Goal: Task Accomplishment & Management: Manage account settings

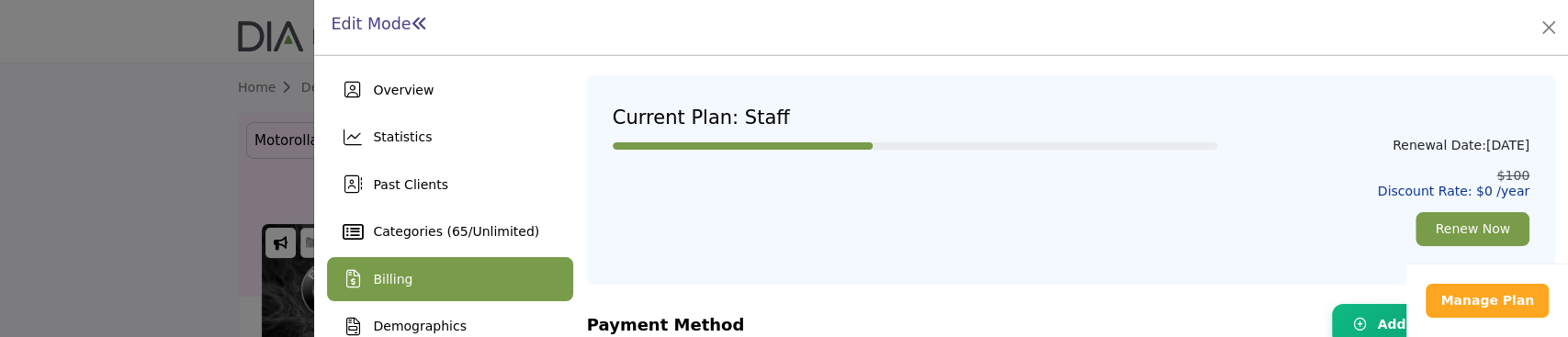
scroll to position [122, 0]
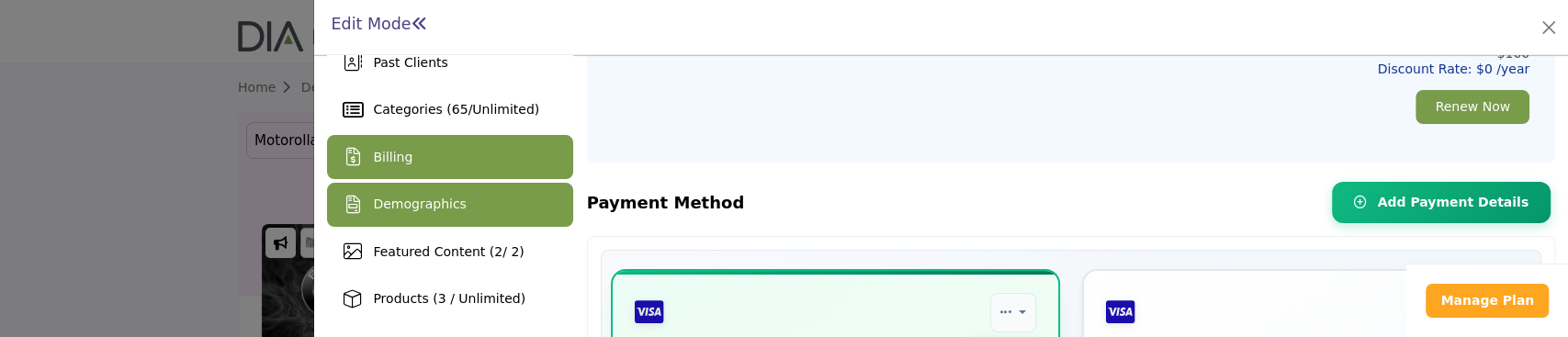
click at [404, 206] on span "Demographics" at bounding box center [419, 204] width 92 height 15
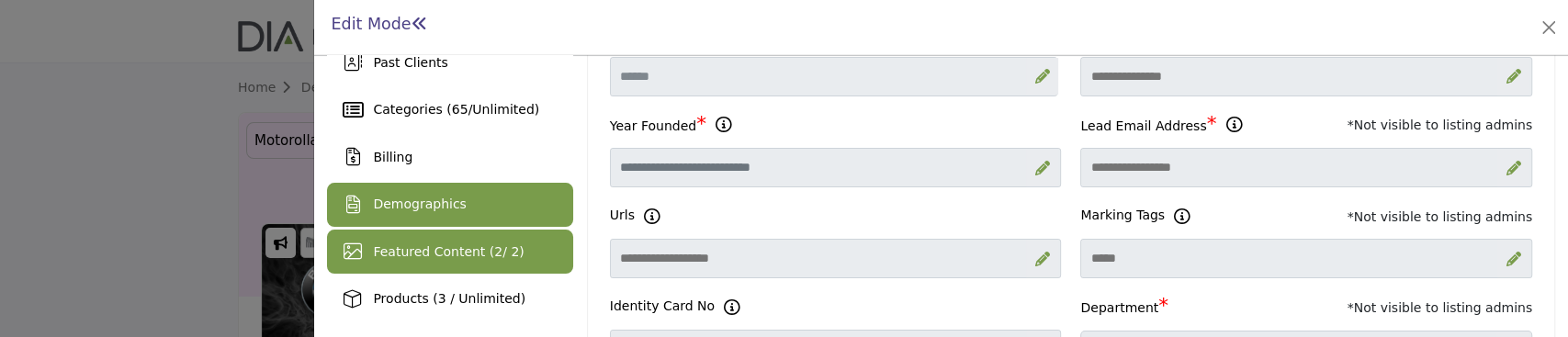
click at [490, 259] on div "Featured Content ( 2 / 2)" at bounding box center [448, 251] width 151 height 19
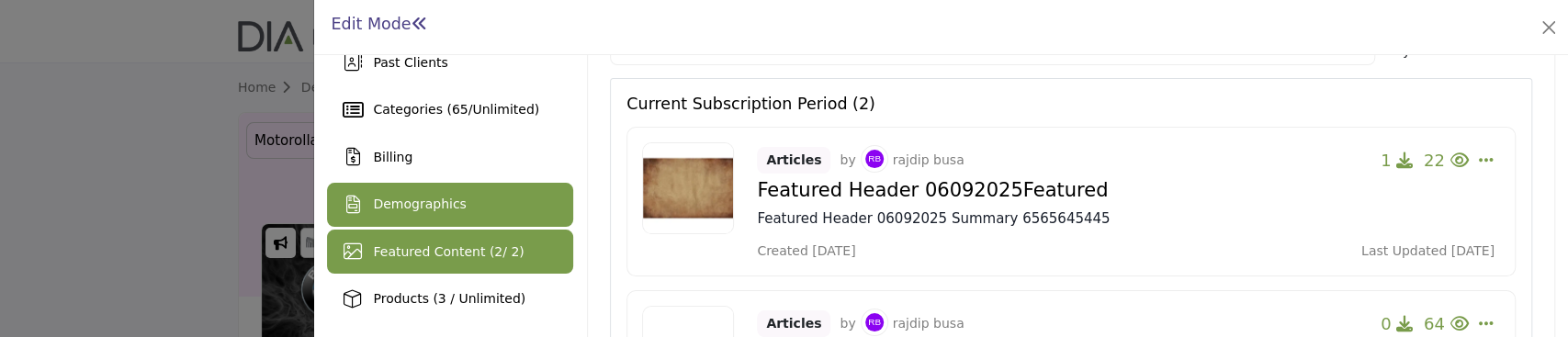
scroll to position [244, 0]
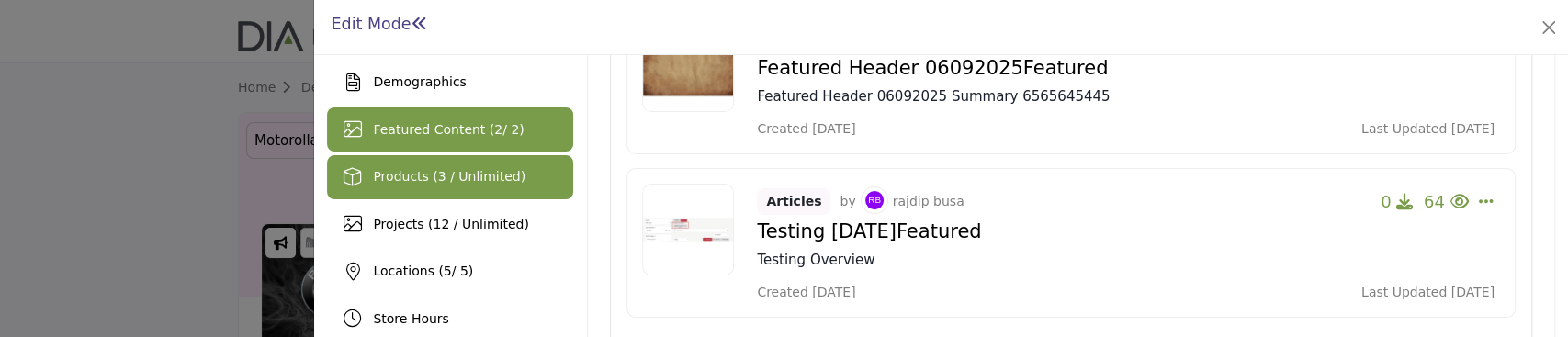
click at [475, 180] on span "Products (3 / Unlimited)" at bounding box center [449, 176] width 152 height 15
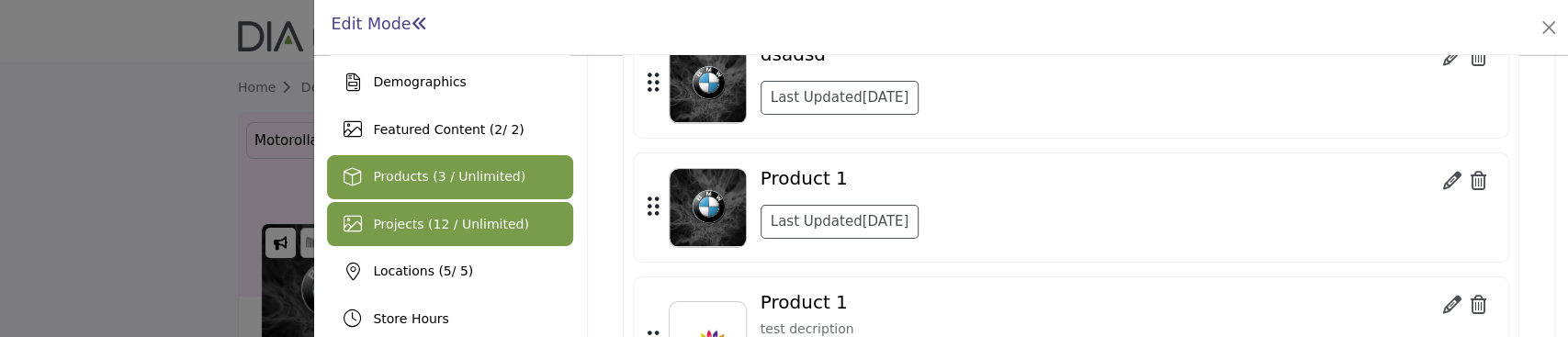
click at [474, 231] on span "Projects (12 / Unlimited)" at bounding box center [451, 224] width 155 height 15
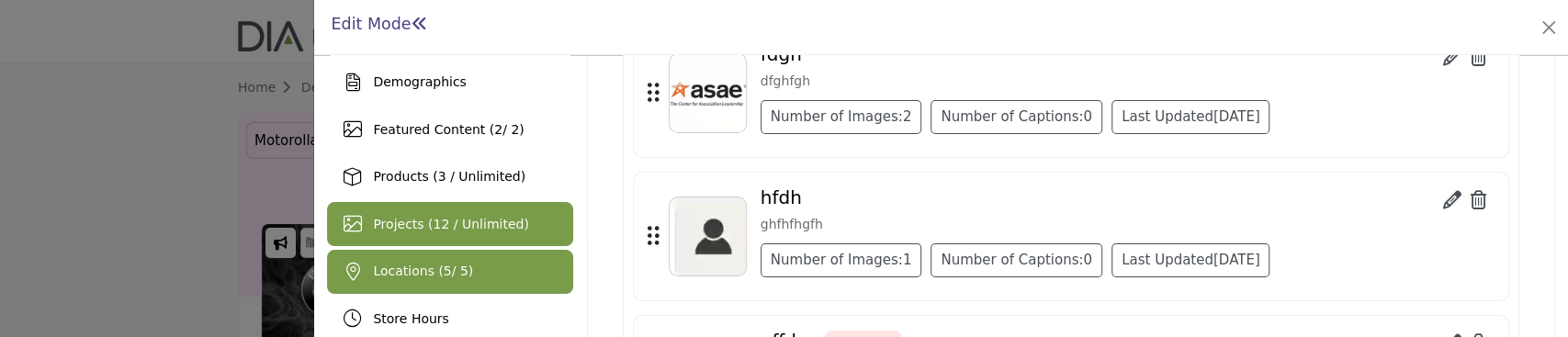
click at [419, 274] on span "Locations ( 5 / 5)" at bounding box center [423, 271] width 100 height 15
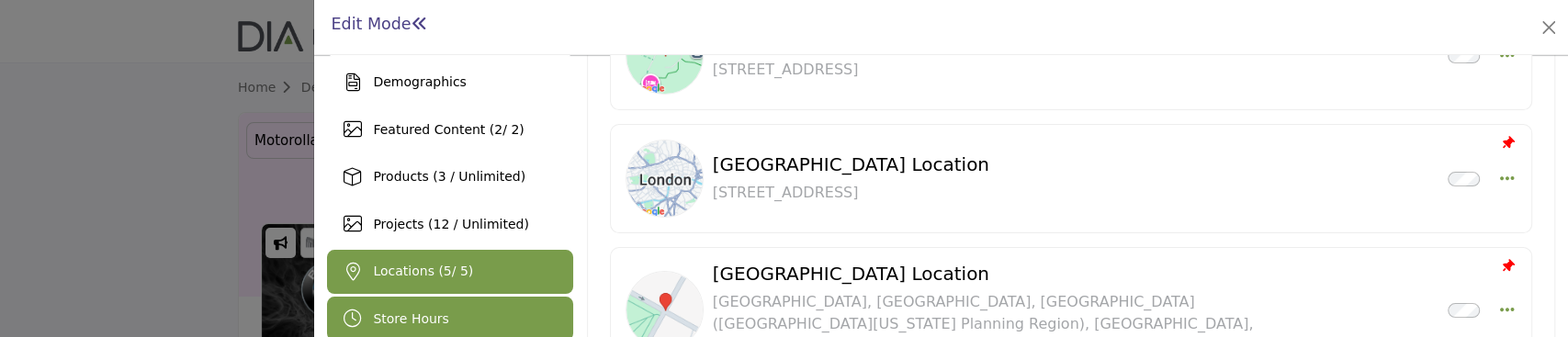
scroll to position [367, 0]
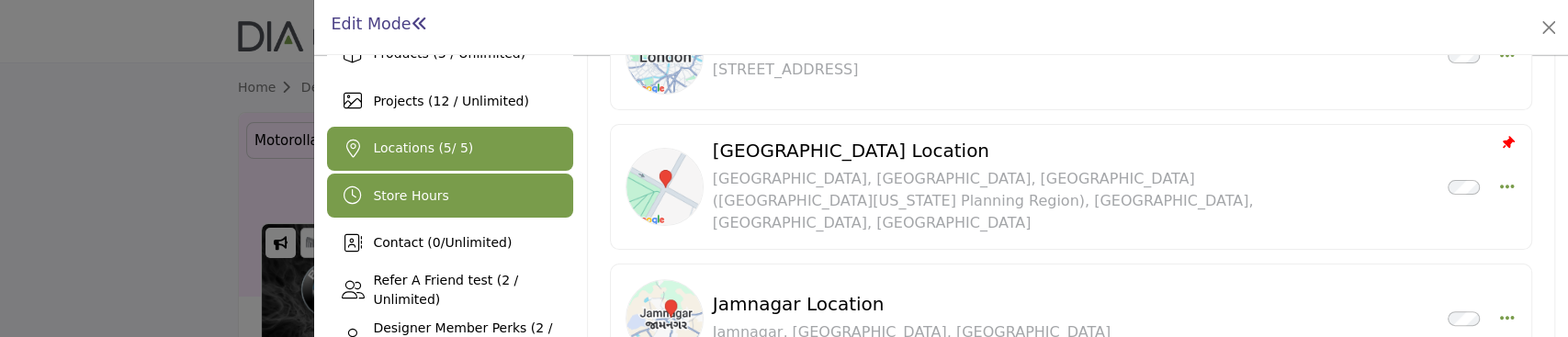
click at [430, 189] on span "Store Hours" at bounding box center [411, 196] width 76 height 15
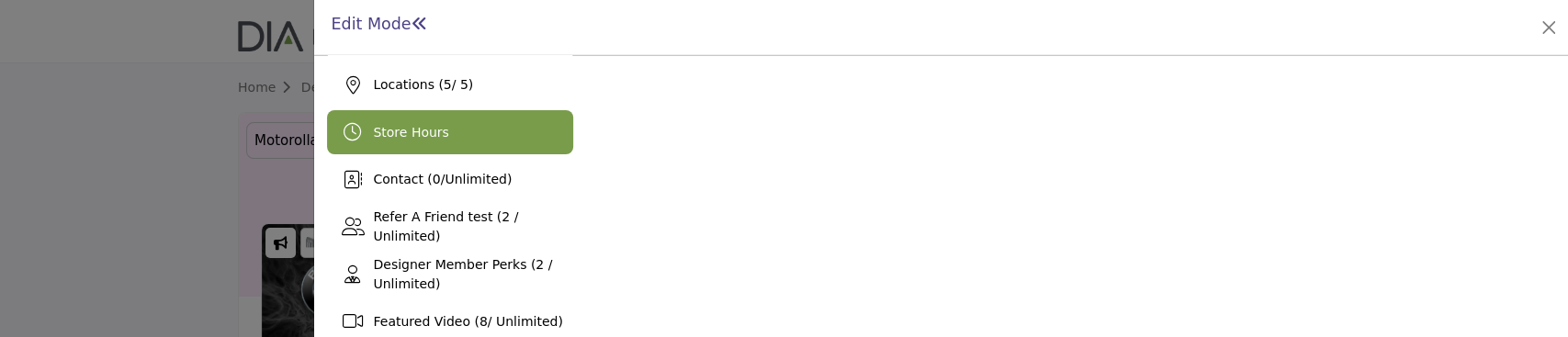
scroll to position [346, 0]
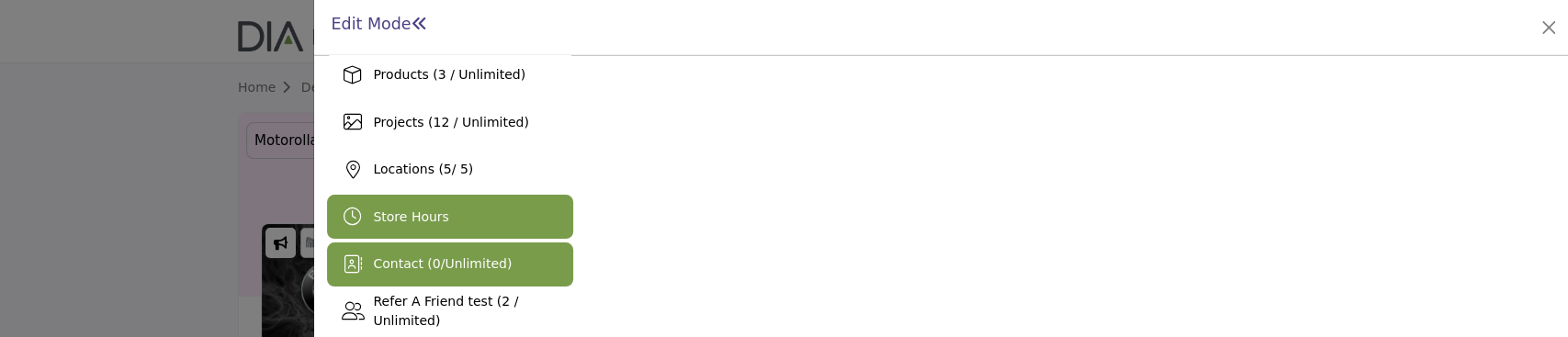
click at [437, 270] on span "Contact ( 0 / Unlimited )" at bounding box center [443, 263] width 139 height 15
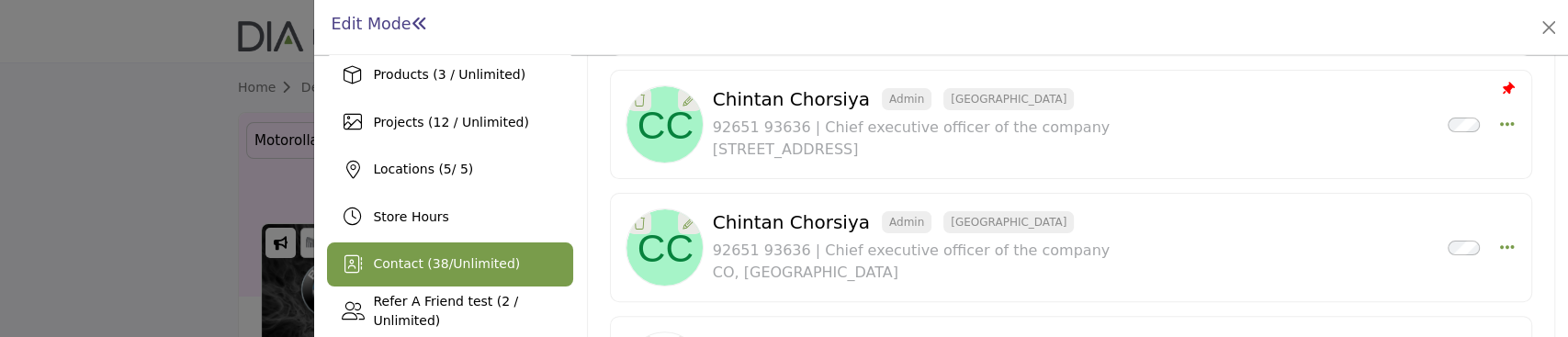
scroll to position [469, 0]
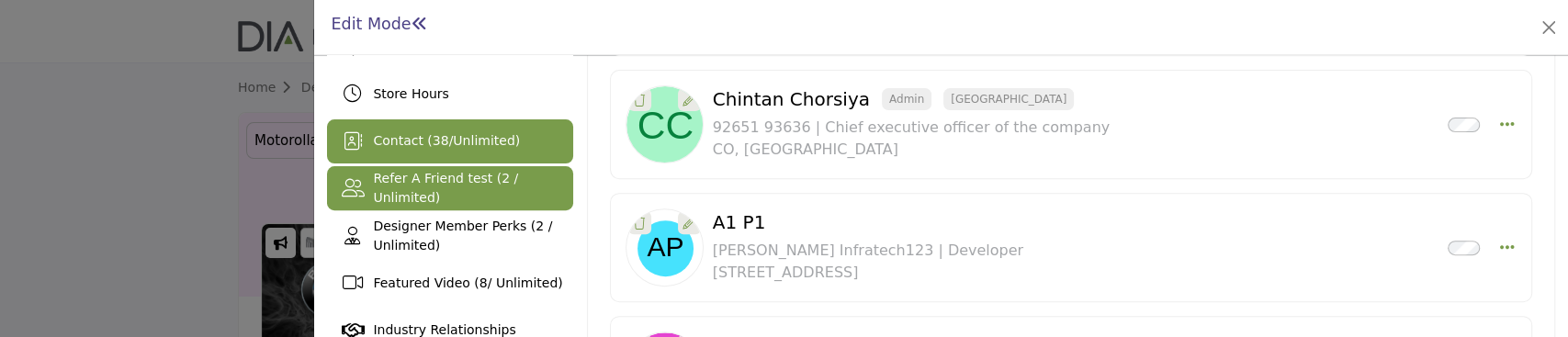
click at [463, 197] on div "Refer A Friend test (2 / Unlimited)" at bounding box center [473, 188] width 200 height 39
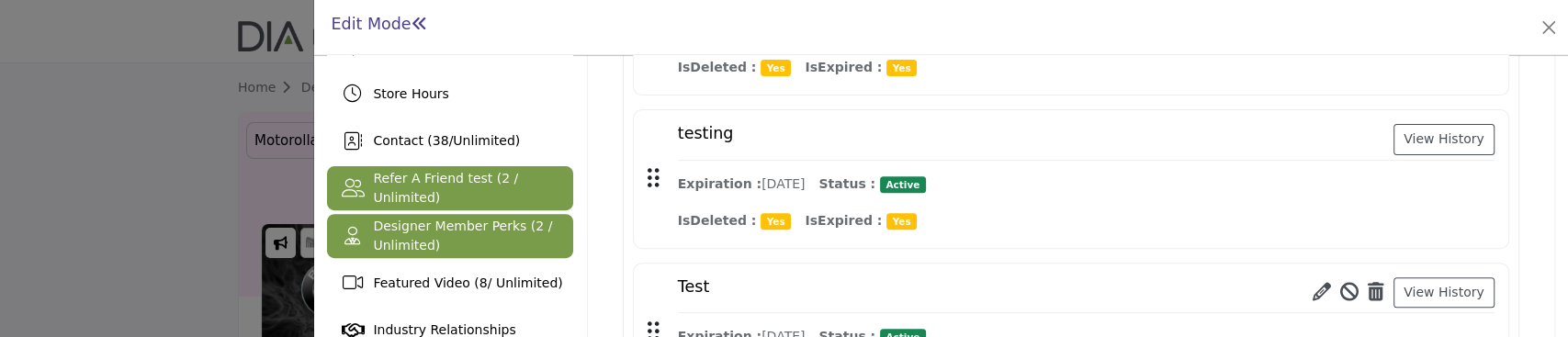
click at [417, 241] on span "Designer Member Perks (2 / Unlimited)" at bounding box center [463, 235] width 179 height 34
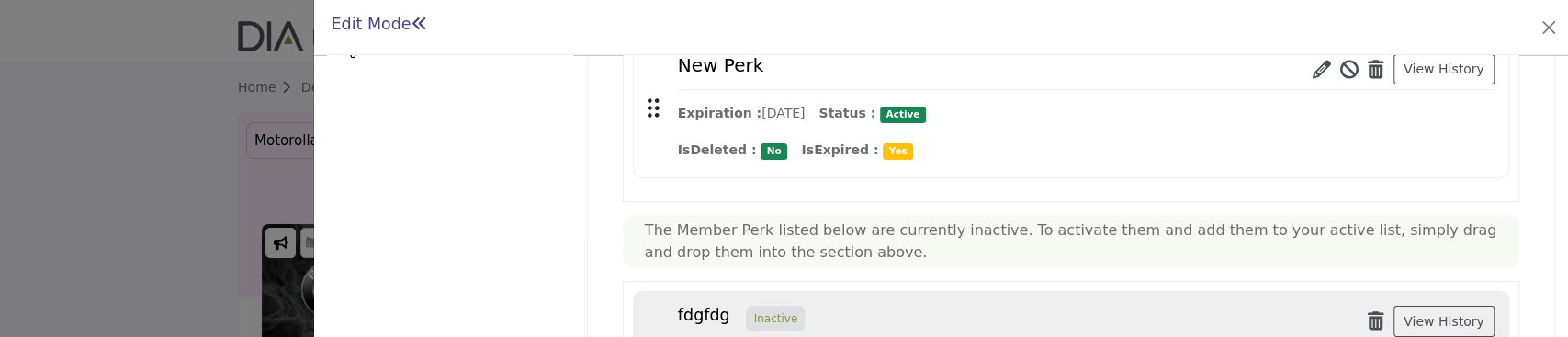
scroll to position [600, 0]
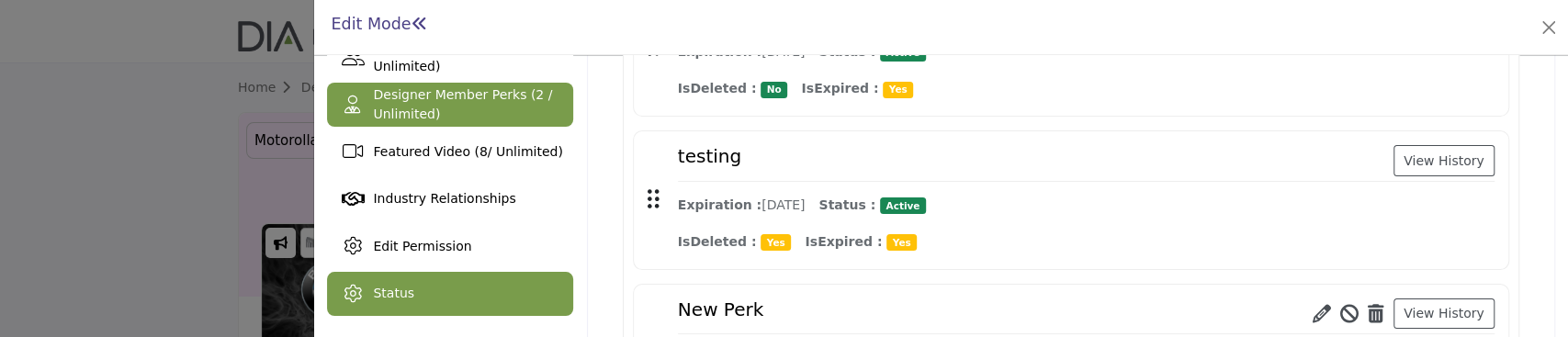
drag, startPoint x: 1357, startPoint y: 307, endPoint x: 420, endPoint y: 288, distance: 937.2
click at [420, 288] on div "Status" at bounding box center [449, 294] width 245 height 44
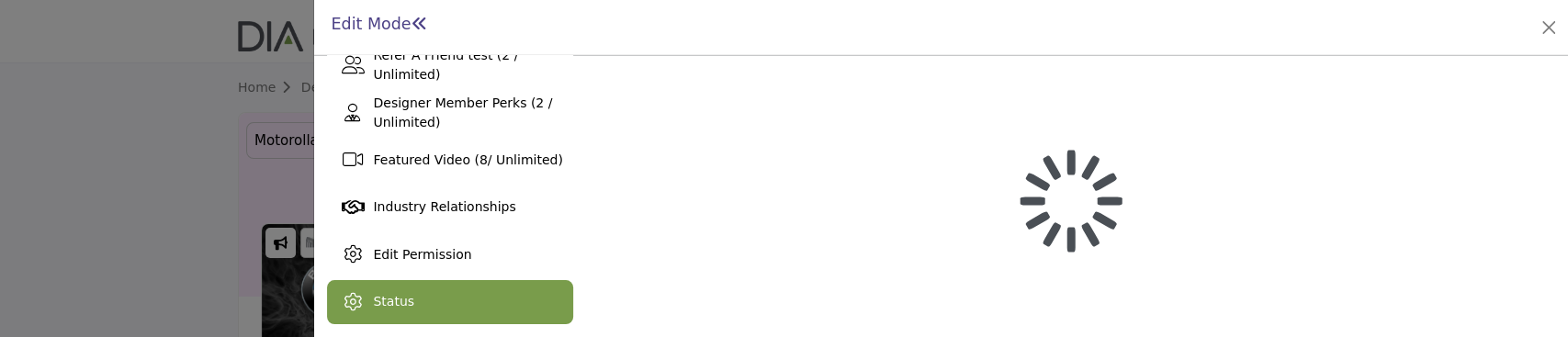
scroll to position [591, 0]
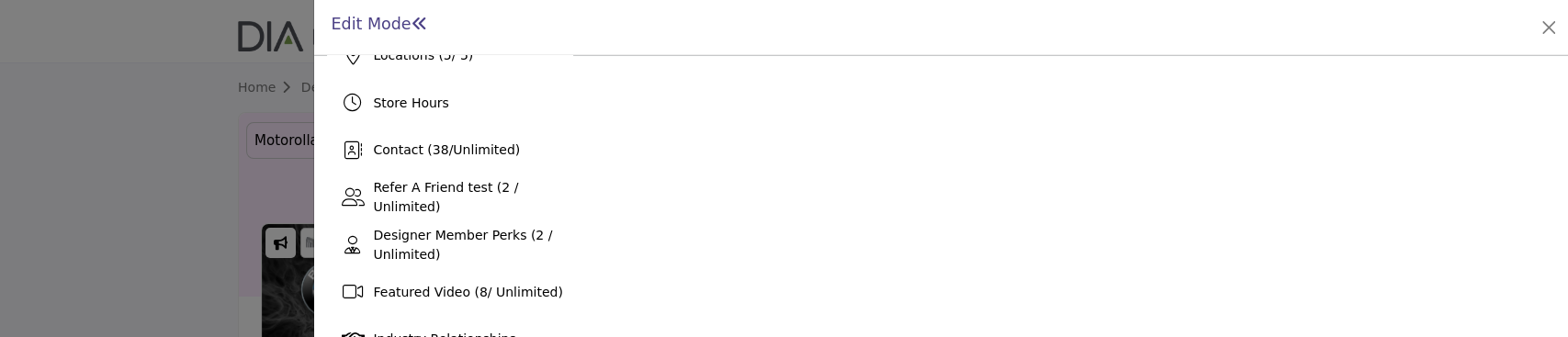
scroll to position [489, 0]
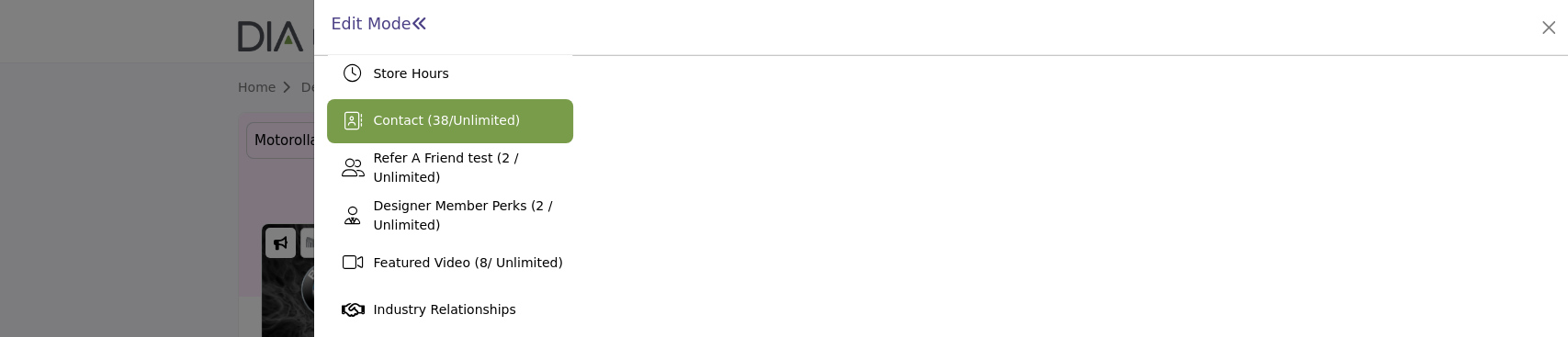
click at [403, 114] on span "Contact ( 38 / Unlimited )" at bounding box center [446, 120] width 147 height 15
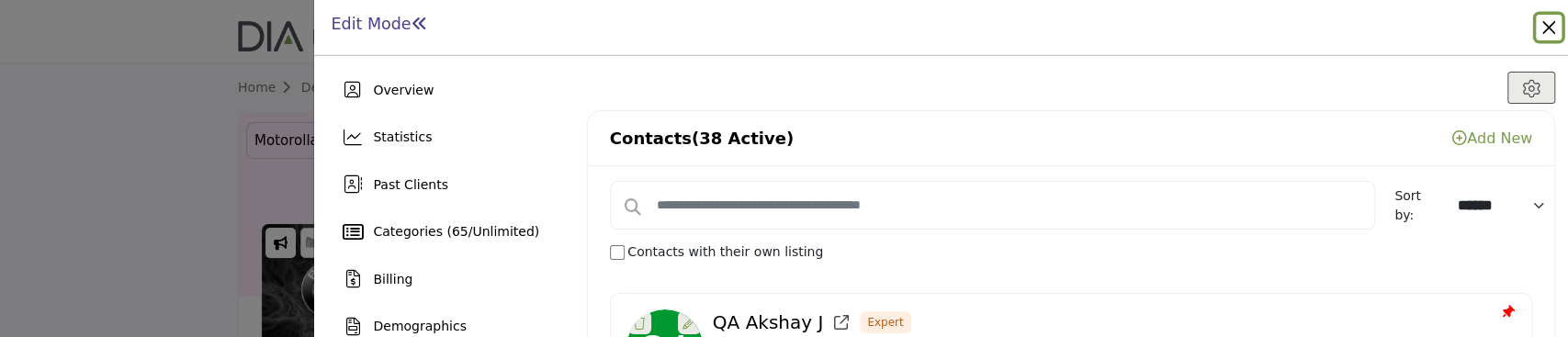
click at [1543, 26] on button "Close" at bounding box center [1549, 28] width 26 height 26
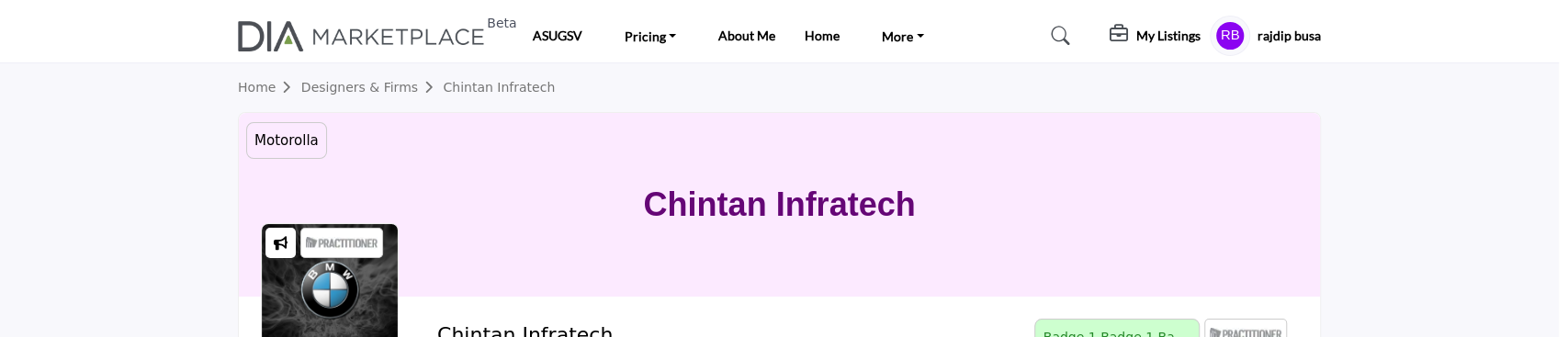
click at [1283, 33] on h5 "rajdip busa" at bounding box center [1289, 36] width 64 height 18
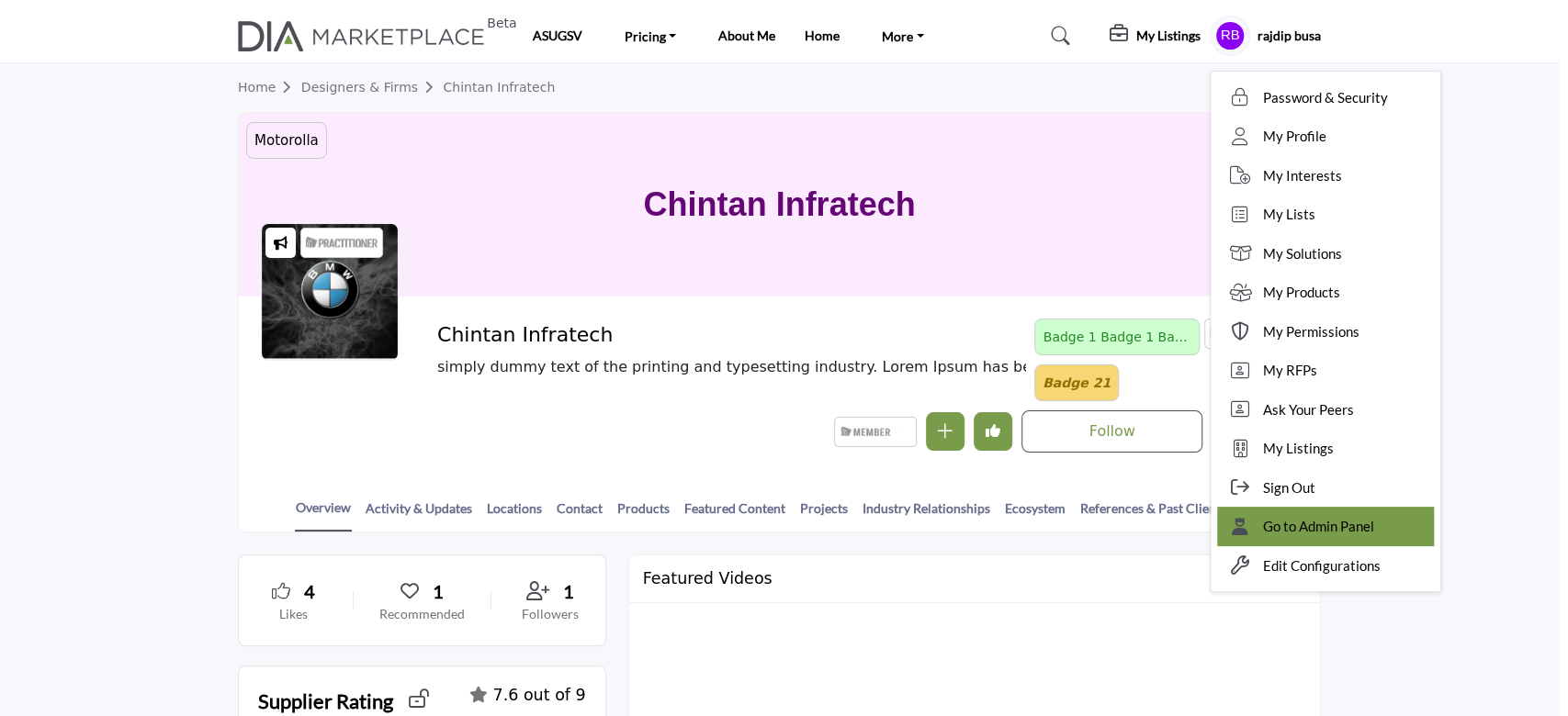
click at [1321, 336] on span "Go to Admin Panel" at bounding box center [1319, 527] width 111 height 21
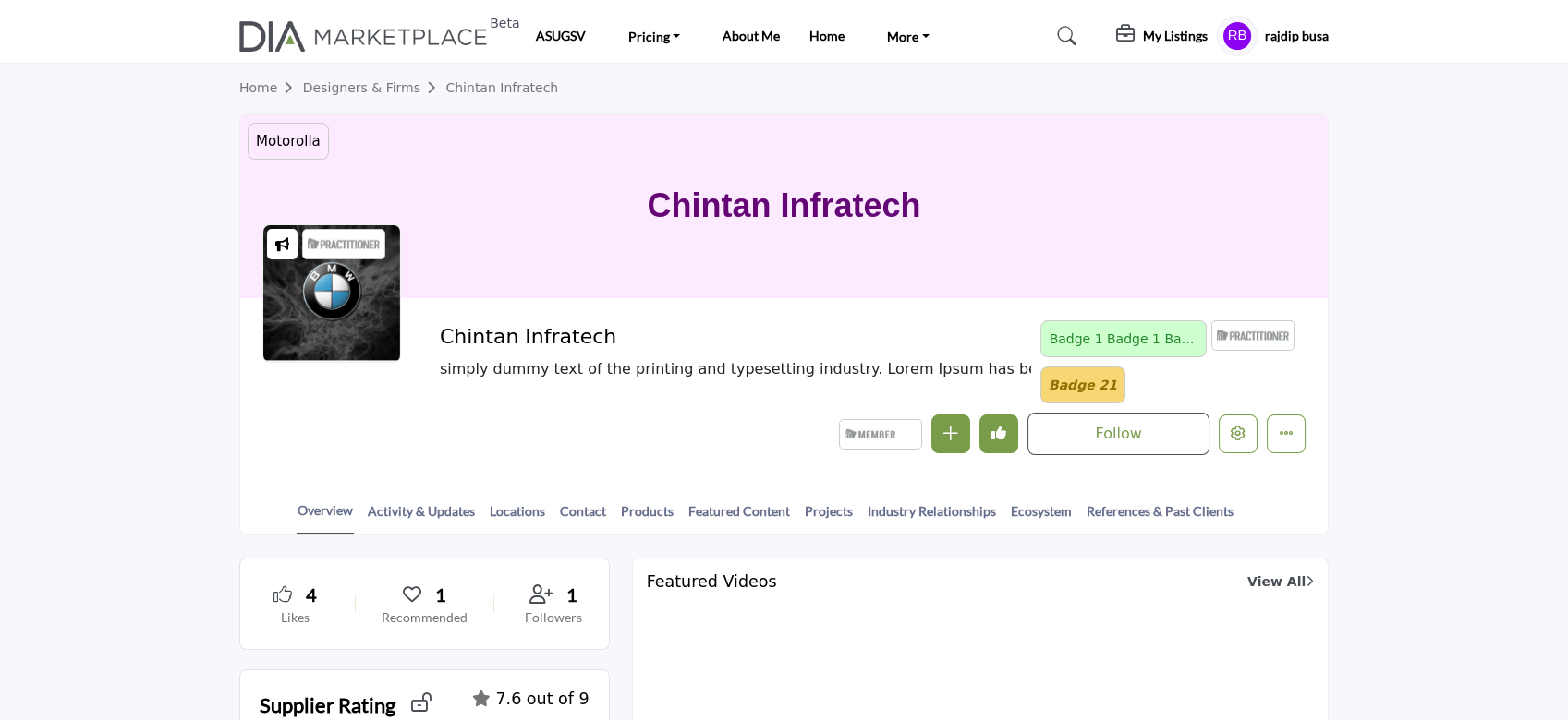
click at [1172, 28] on h5 "My Listings" at bounding box center [1176, 36] width 65 height 17
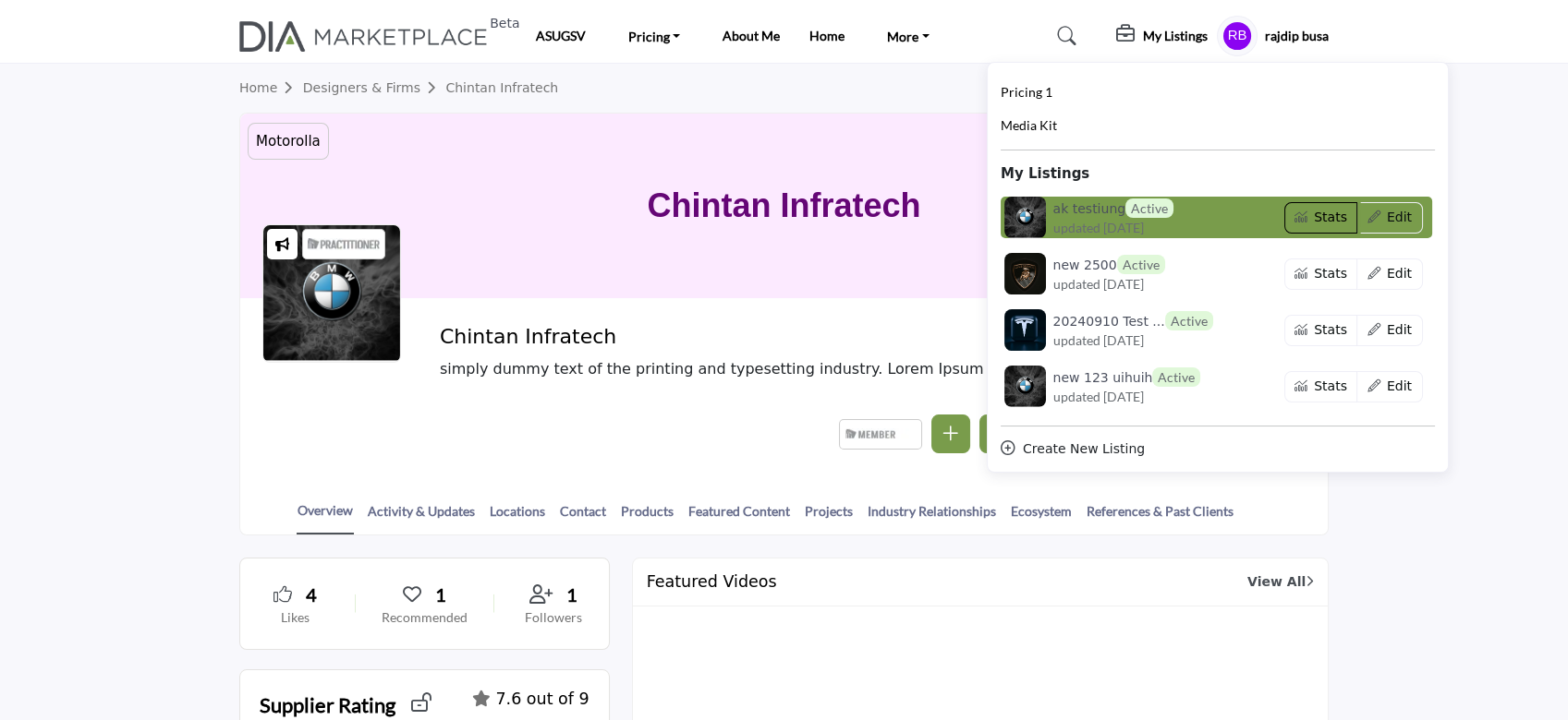
click at [1319, 224] on button "Stats" at bounding box center [1322, 218] width 74 height 32
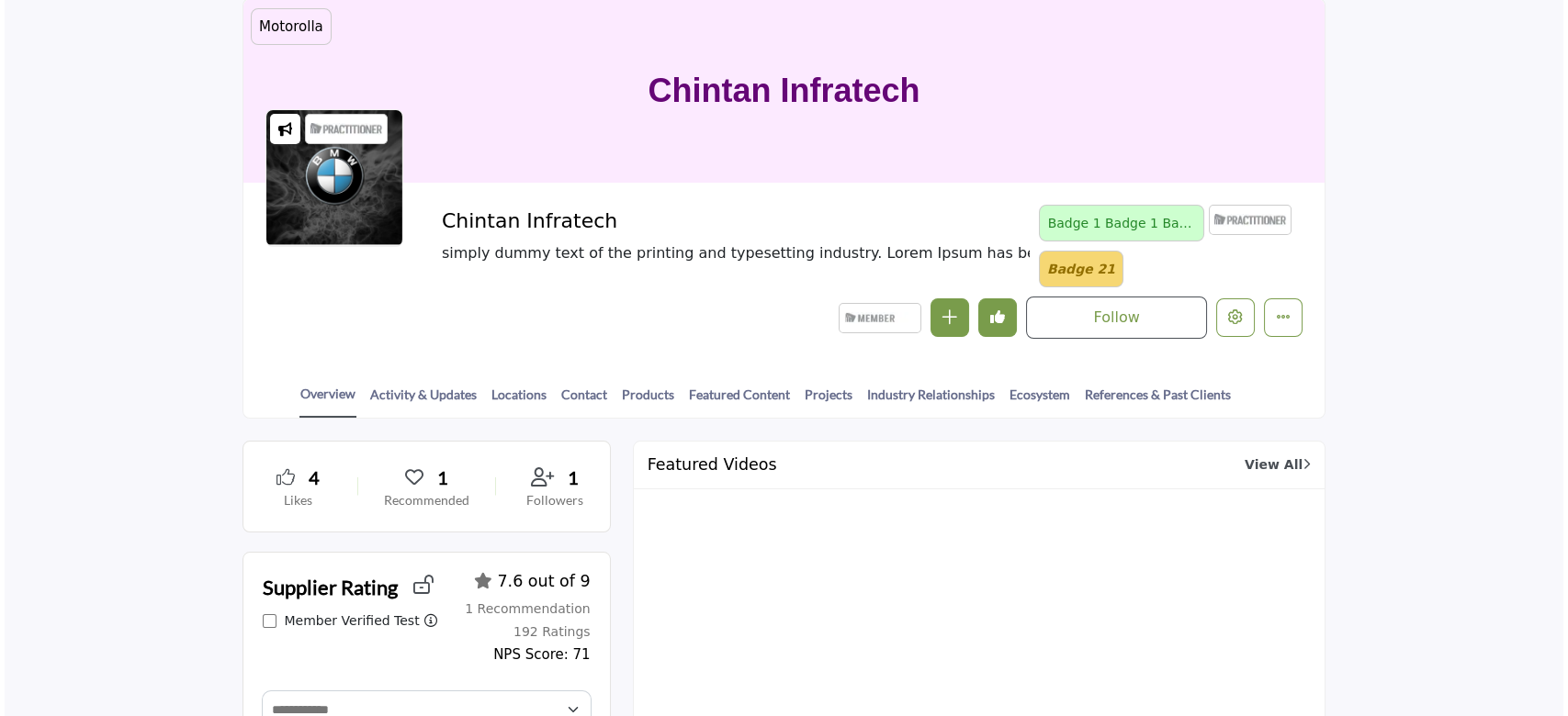
scroll to position [122, 0]
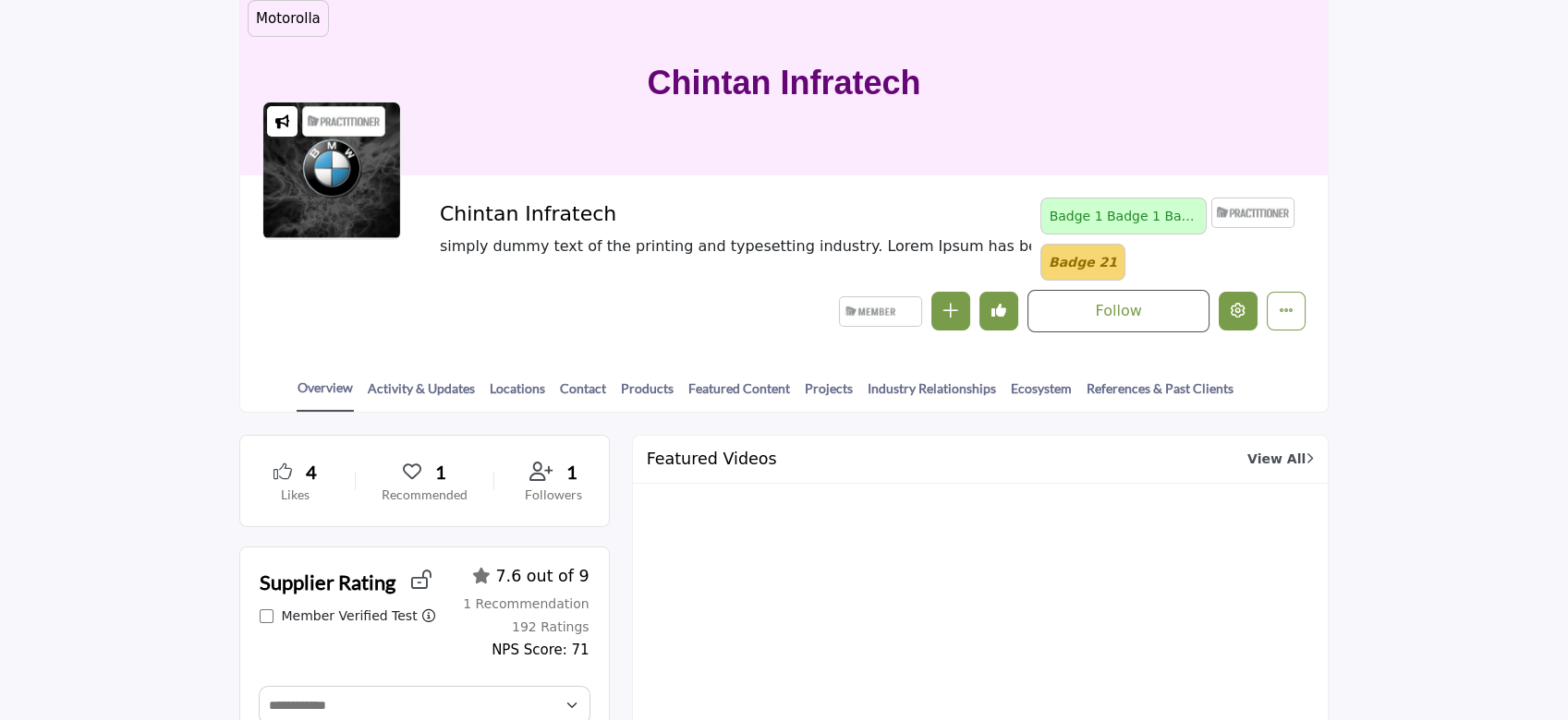
click at [1241, 316] on icon "Edit company" at bounding box center [1238, 310] width 15 height 15
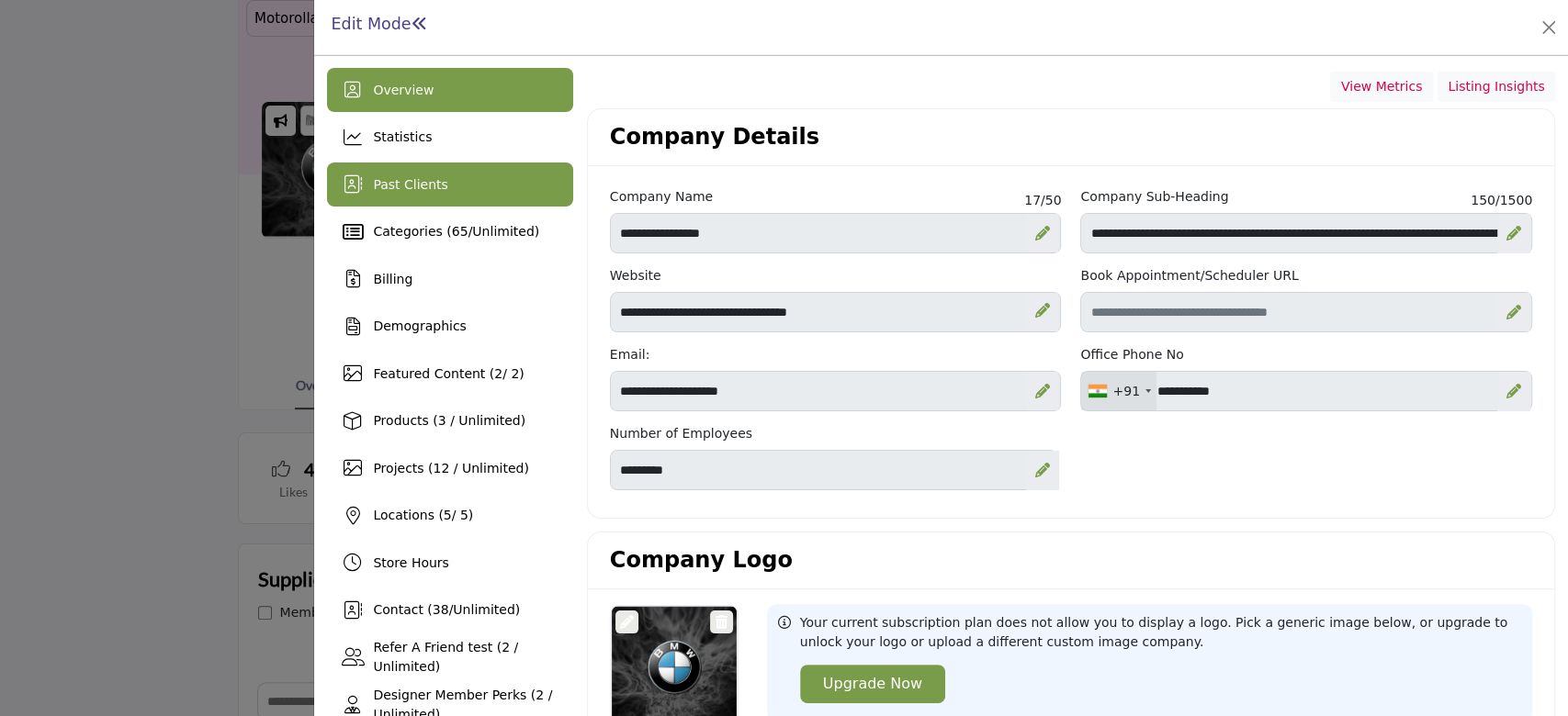
click at [465, 188] on div "Past Clients" at bounding box center [449, 185] width 245 height 44
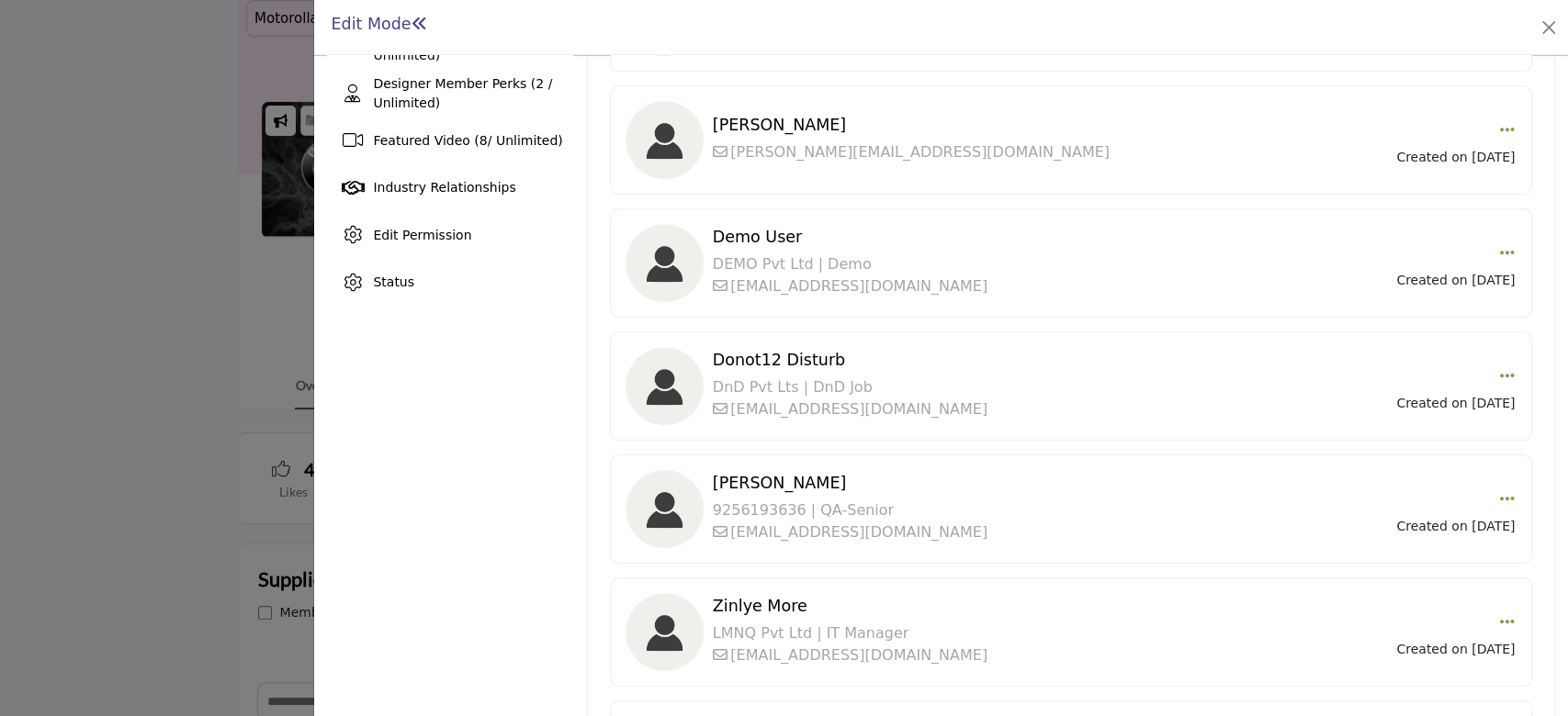
scroll to position [933, 0]
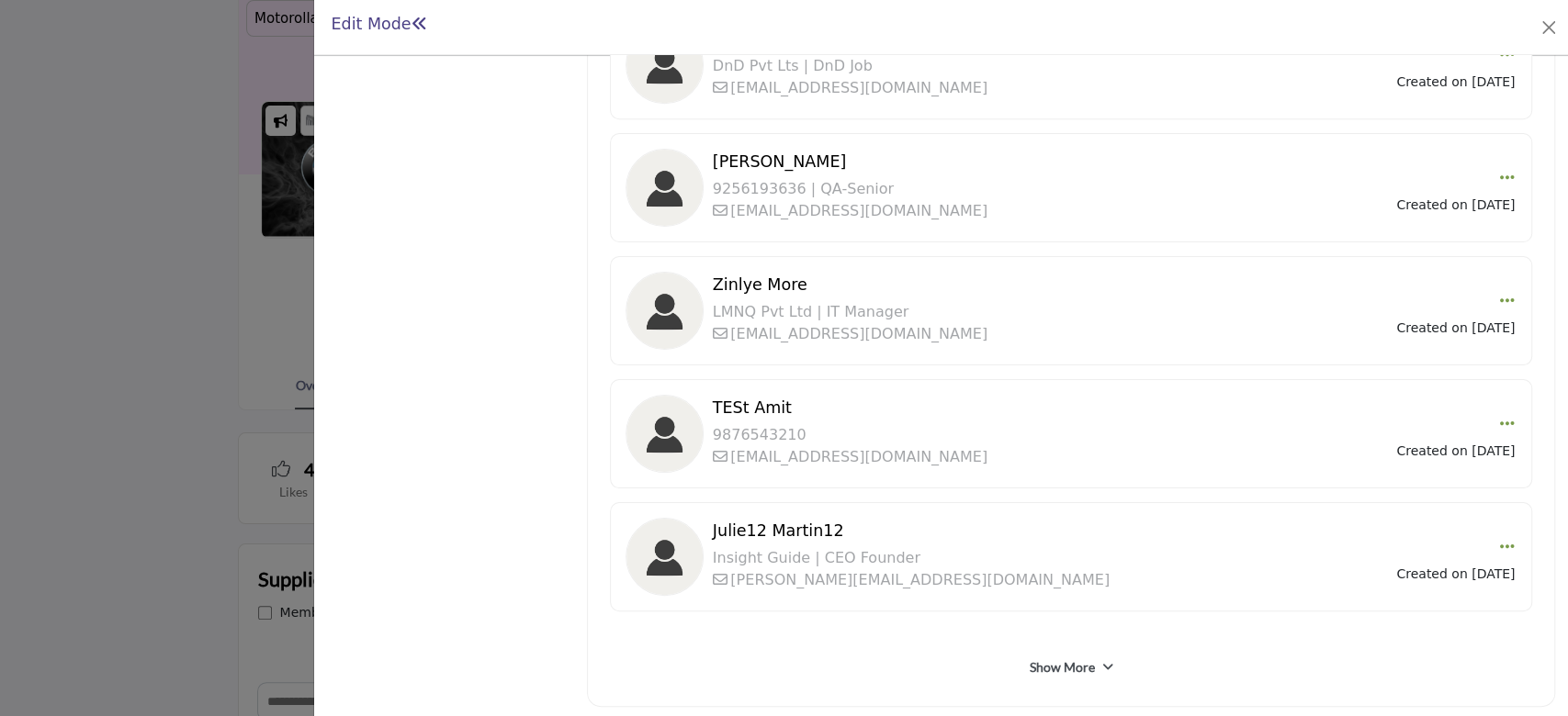
click at [1064, 662] on link "Show More" at bounding box center [1061, 668] width 66 height 18
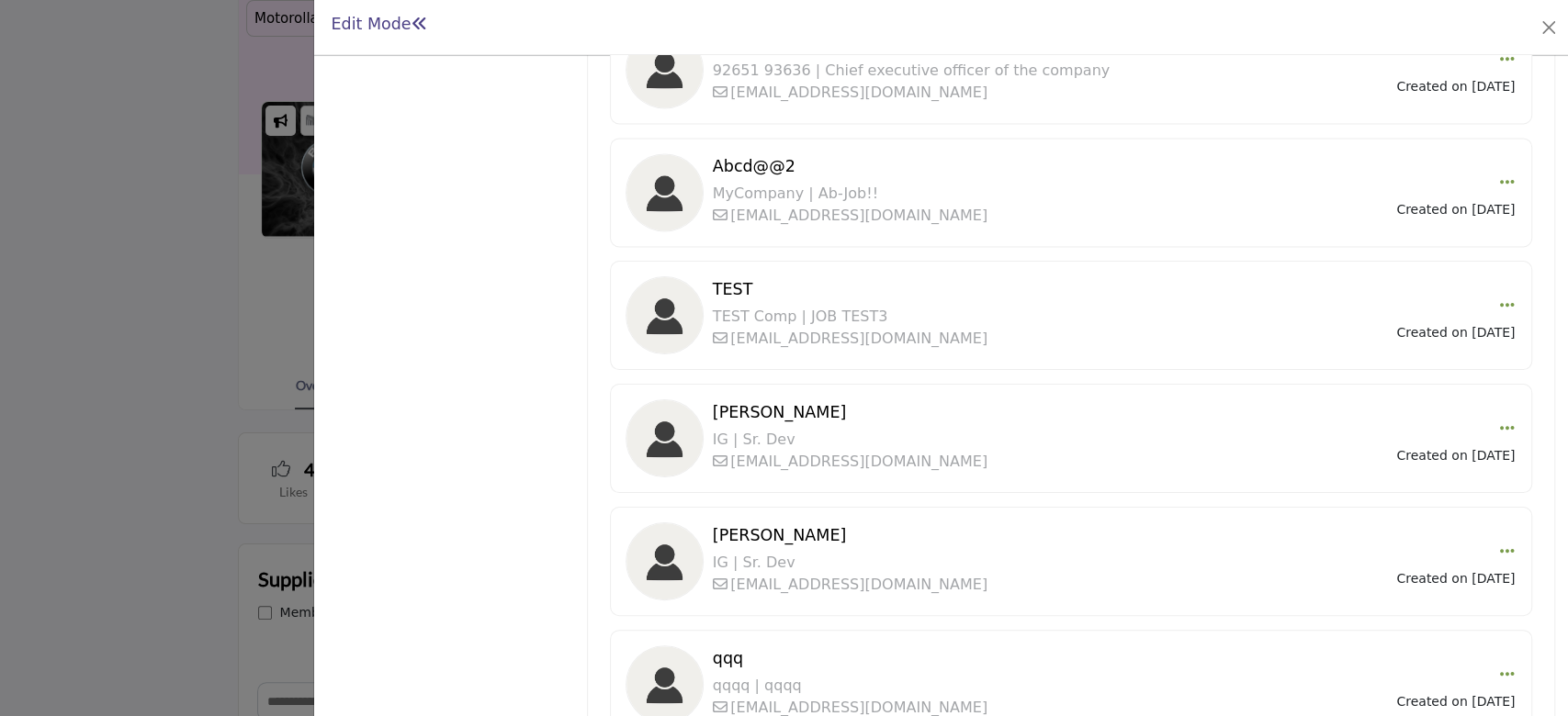
scroll to position [1868, 0]
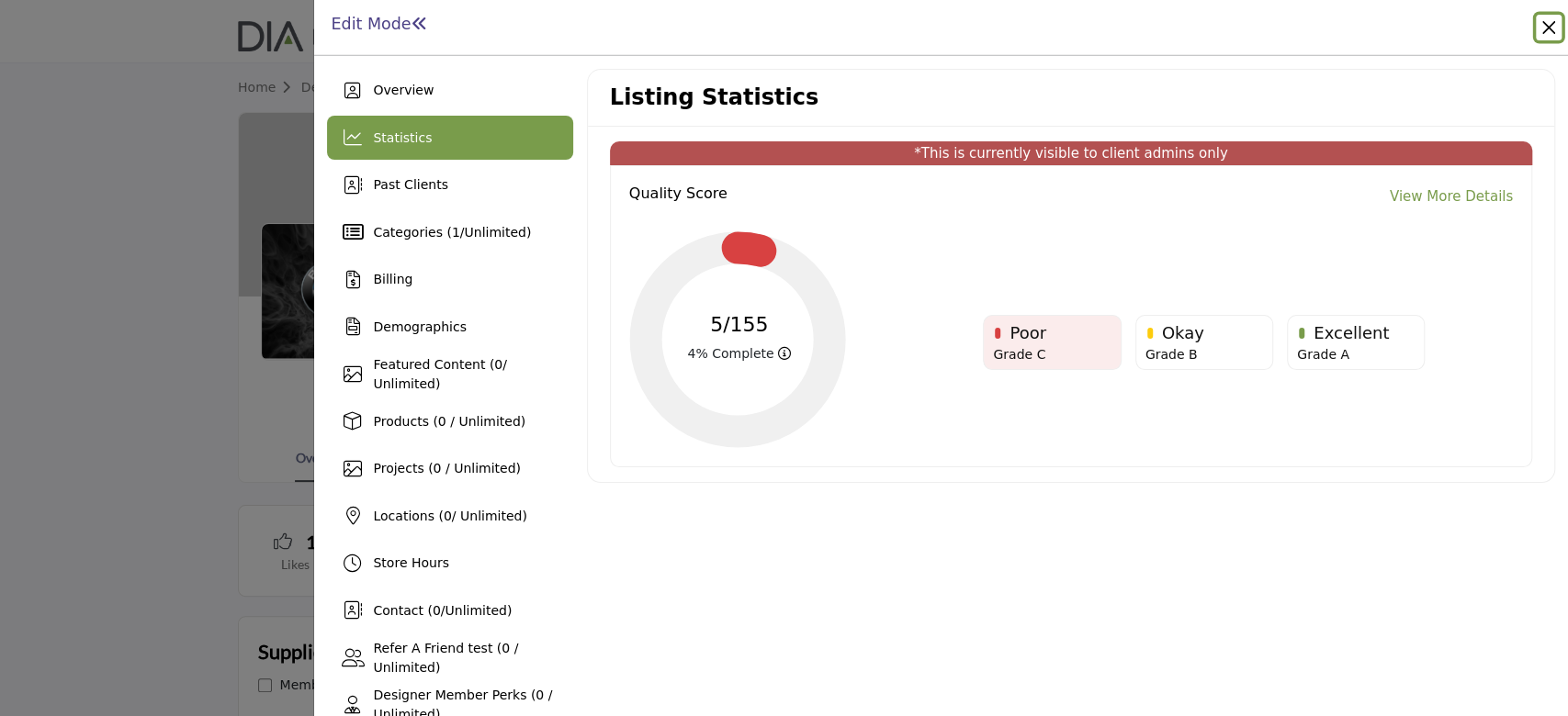
click at [1554, 29] on button "Close" at bounding box center [1549, 28] width 26 height 26
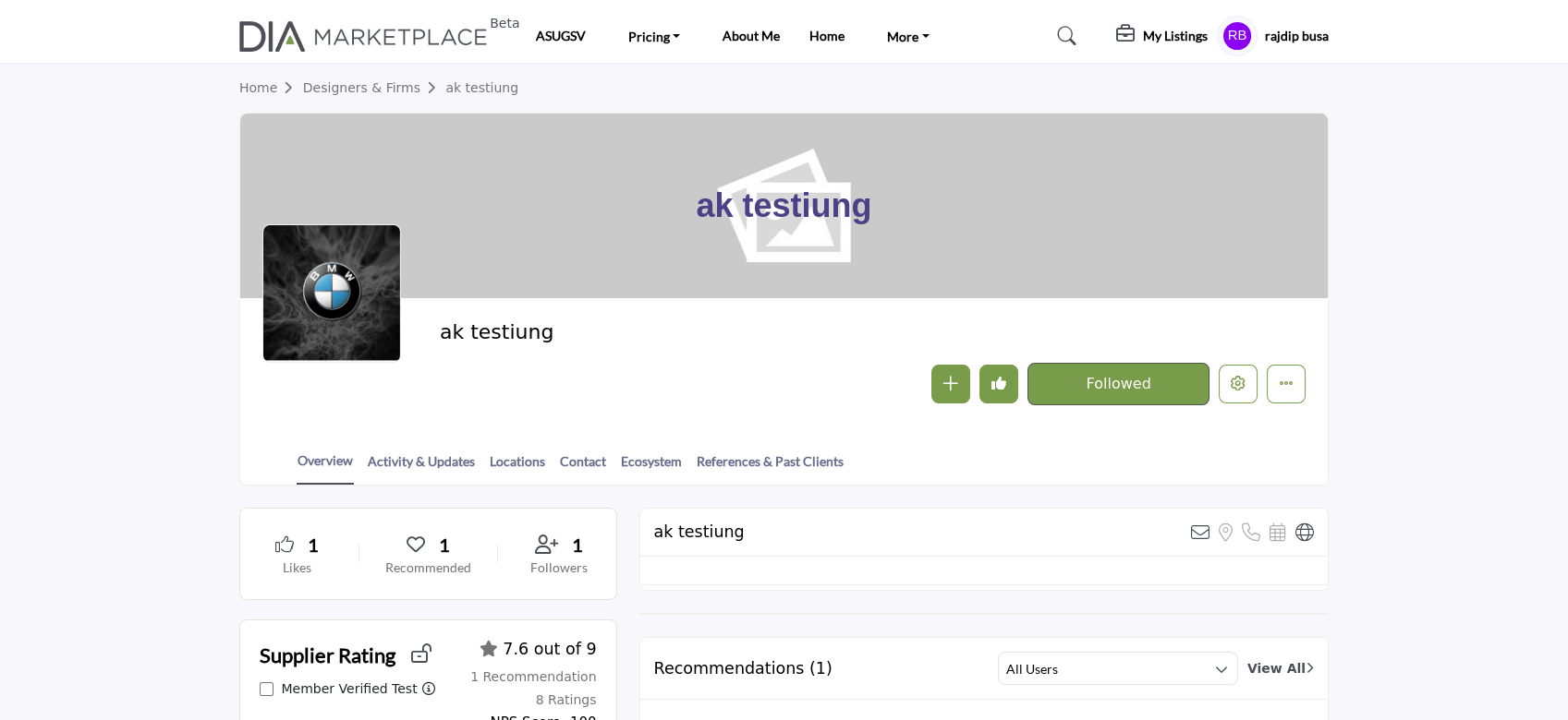
click at [1170, 34] on h5 "My Listings" at bounding box center [1176, 36] width 65 height 17
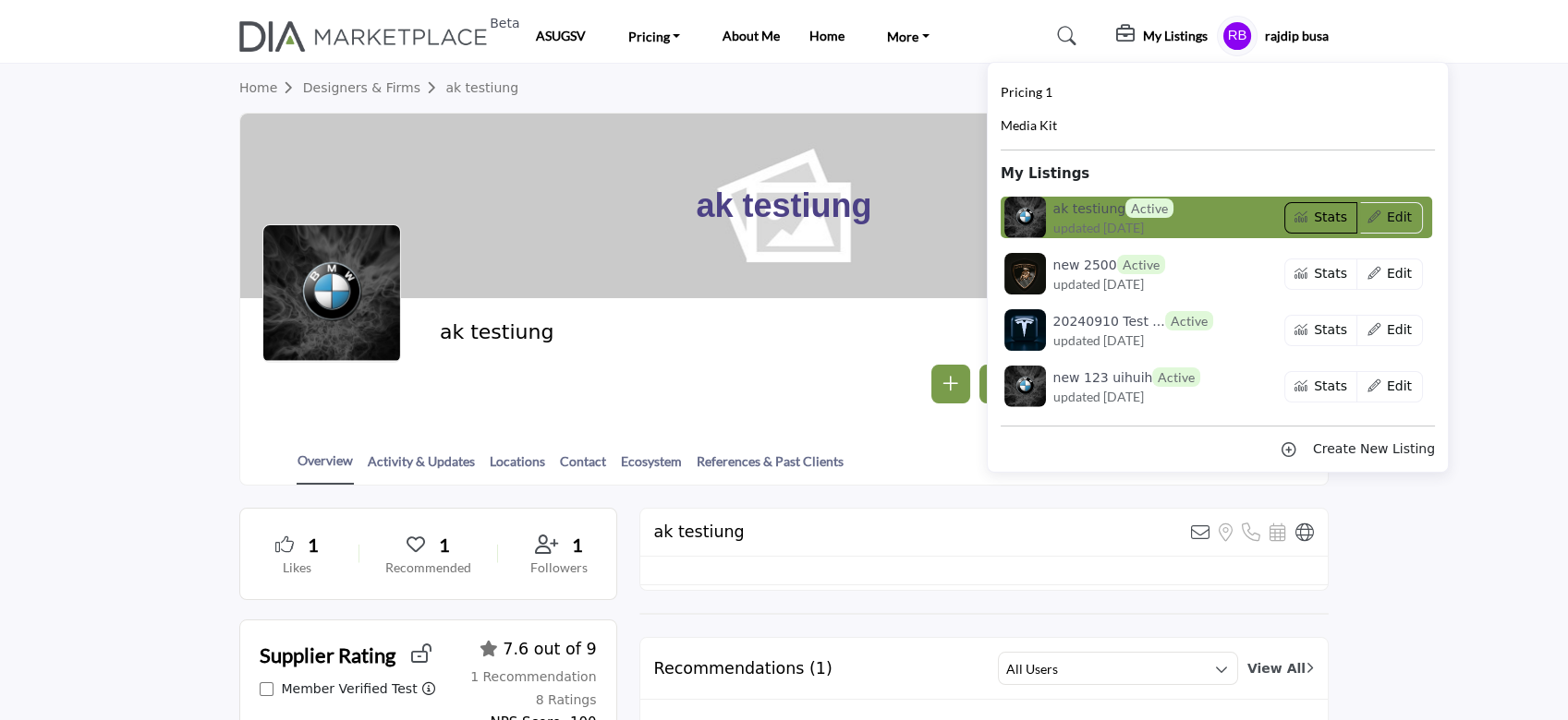
click at [1314, 230] on button "Stats" at bounding box center [1322, 218] width 74 height 32
